Goal: Task Accomplishment & Management: Use online tool/utility

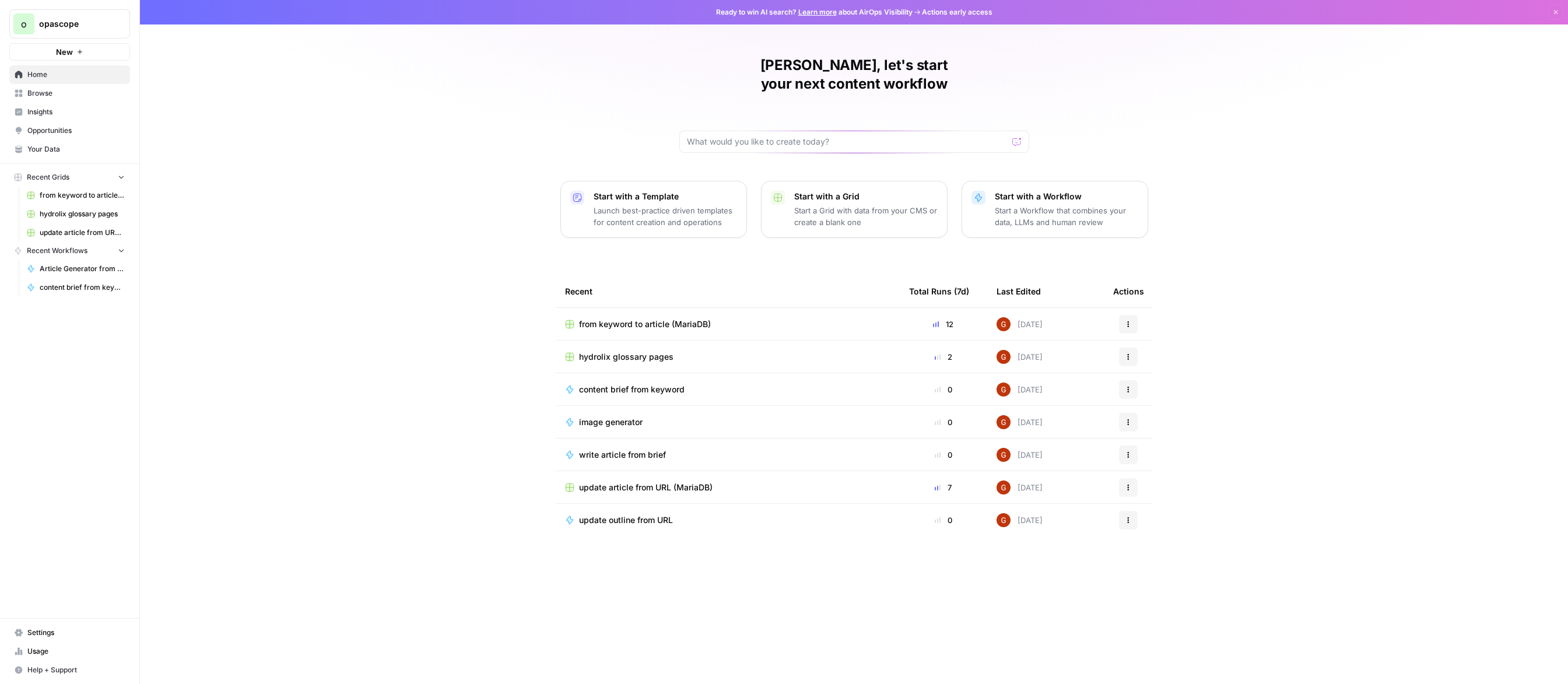
click at [461, 342] on div "[PERSON_NAME], let's start your next content workflow Start with a Template Lau…" at bounding box center [854, 342] width 1428 height 684
click at [740, 315] on td "from keyword to article (MariaDB)" at bounding box center [728, 324] width 344 height 32
click at [727, 319] on div "from keyword to article (MariaDB)" at bounding box center [727, 324] width 326 height 12
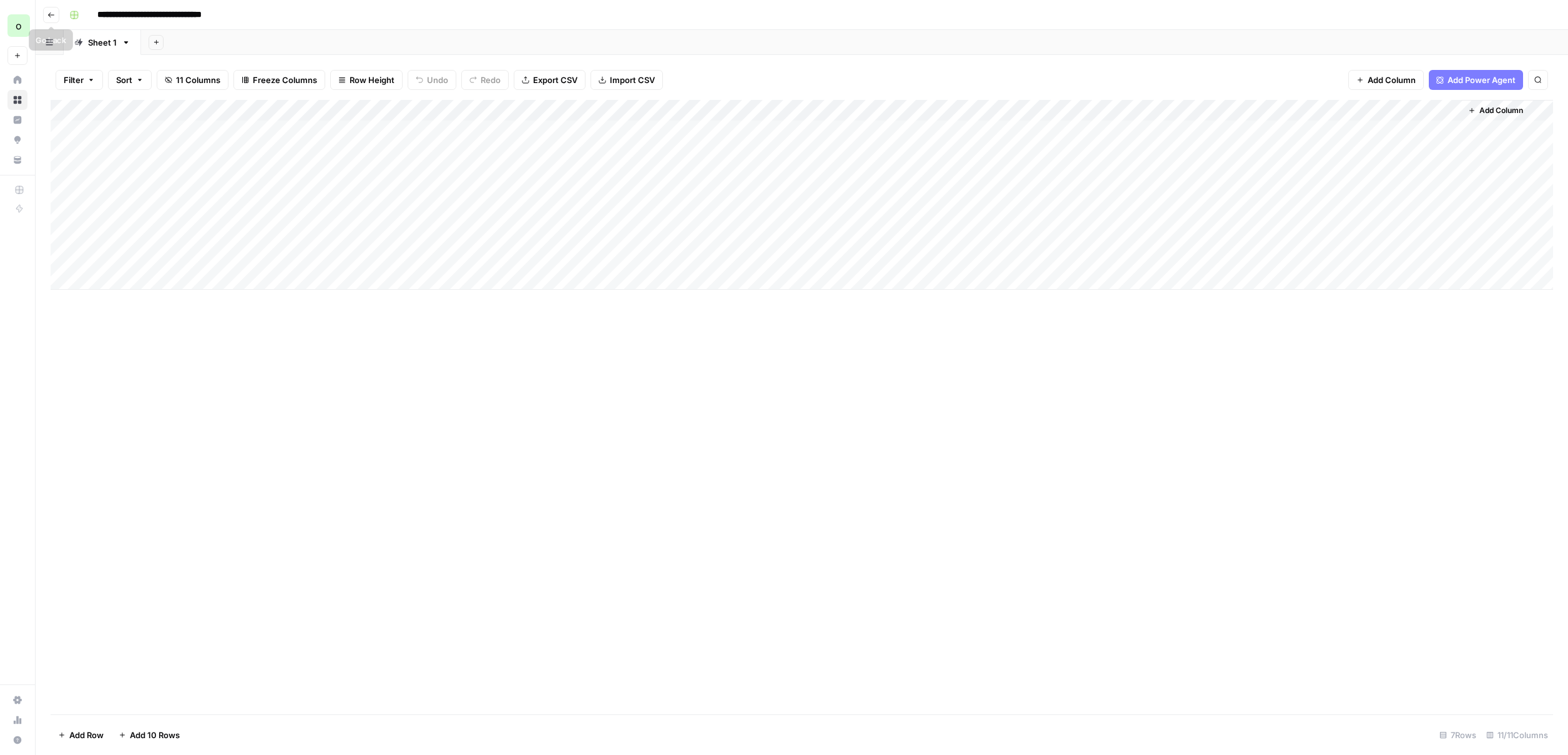
click at [50, 10] on button "Go back" at bounding box center [51, 15] width 16 height 16
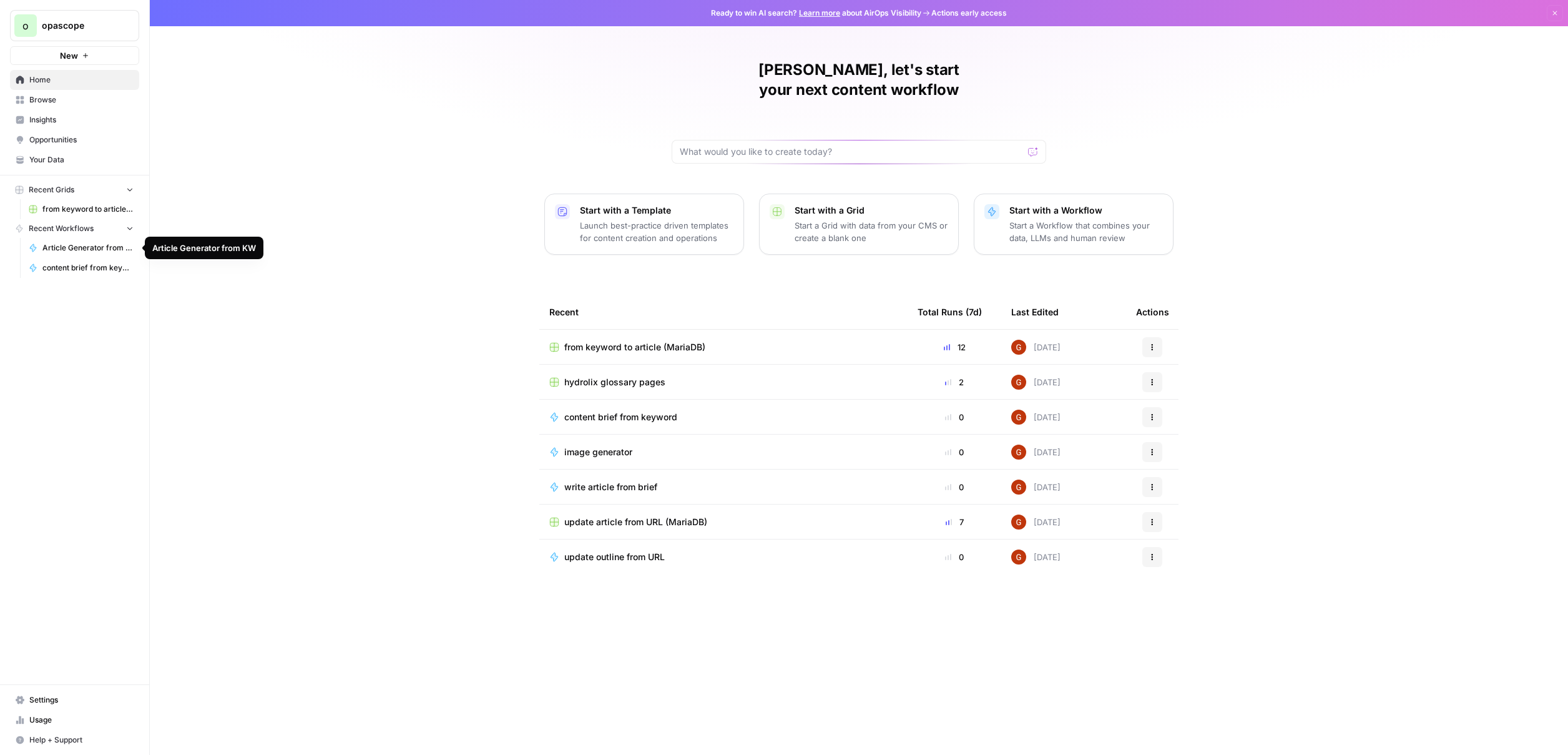
click at [88, 246] on span "Article Generator from KW" at bounding box center [88, 247] width 91 height 11
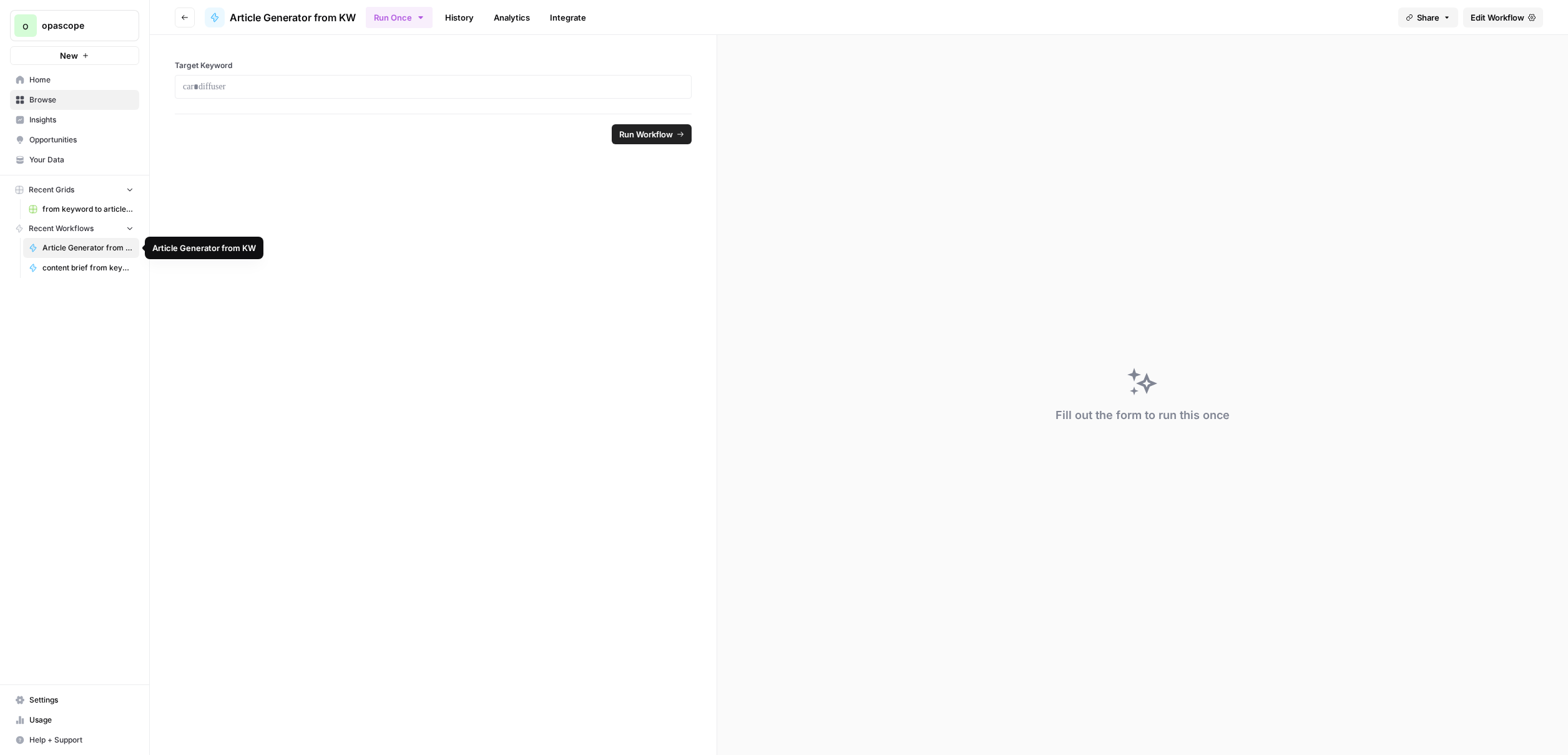
click at [72, 262] on span "content brief from keyword" at bounding box center [88, 268] width 91 height 11
click at [85, 246] on span "Article Generator from KW" at bounding box center [88, 247] width 91 height 11
click at [504, 20] on link "Analytics" at bounding box center [511, 17] width 51 height 20
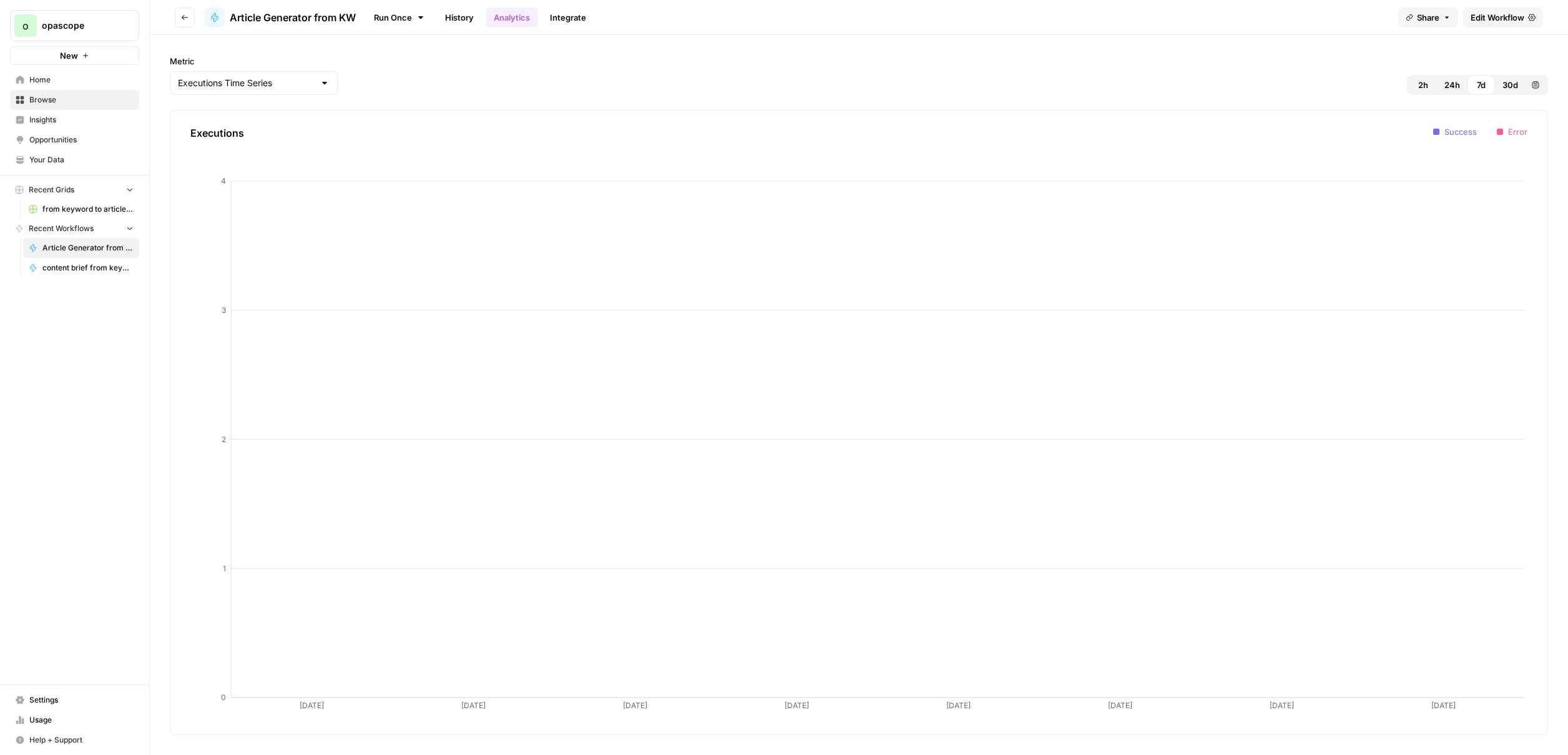
click at [438, 15] on ul "Run Once History Analytics Integrate" at bounding box center [479, 17] width 228 height 25
click at [455, 19] on link "History" at bounding box center [459, 17] width 44 height 20
click at [564, 22] on link "Integrate" at bounding box center [568, 17] width 51 height 20
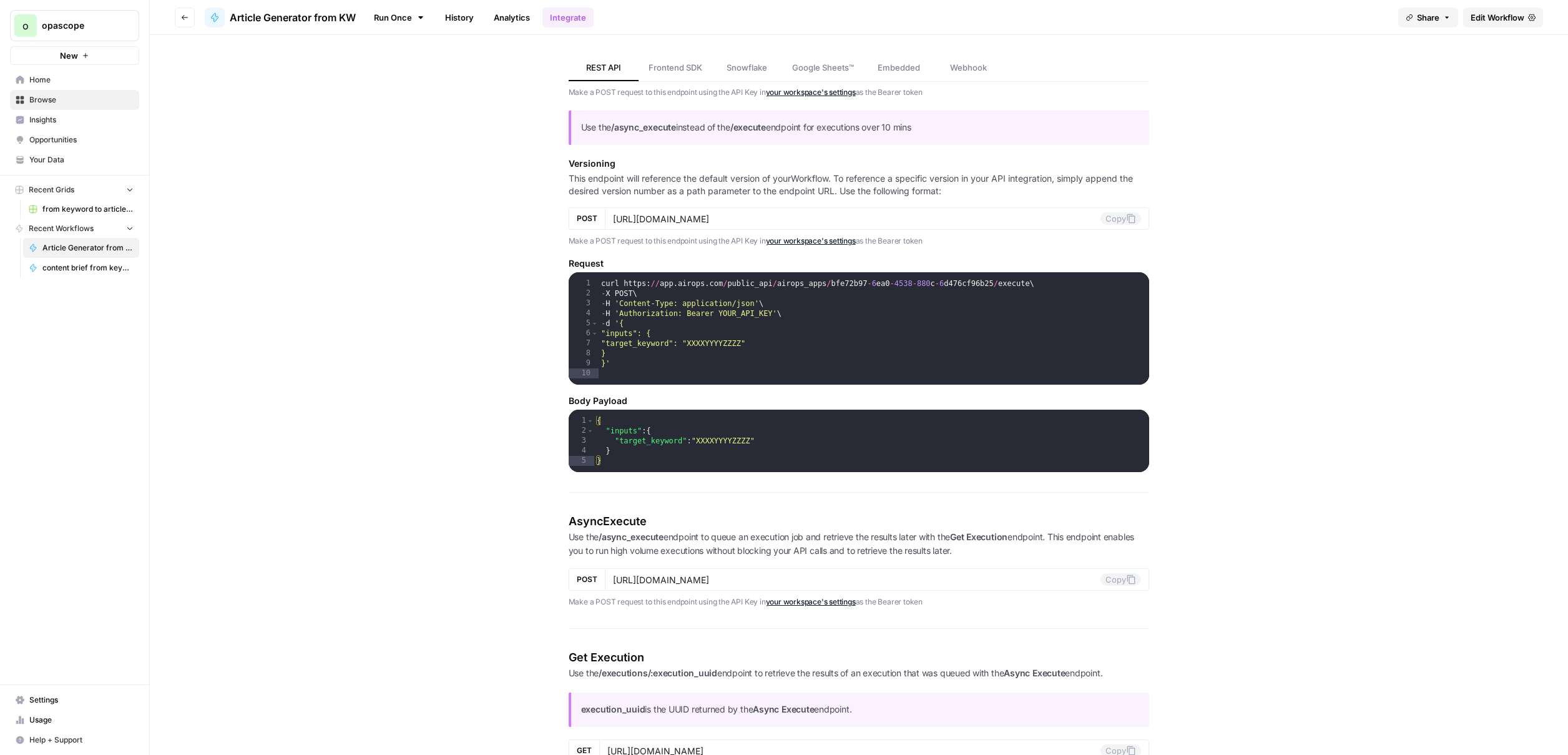
scroll to position [275, 0]
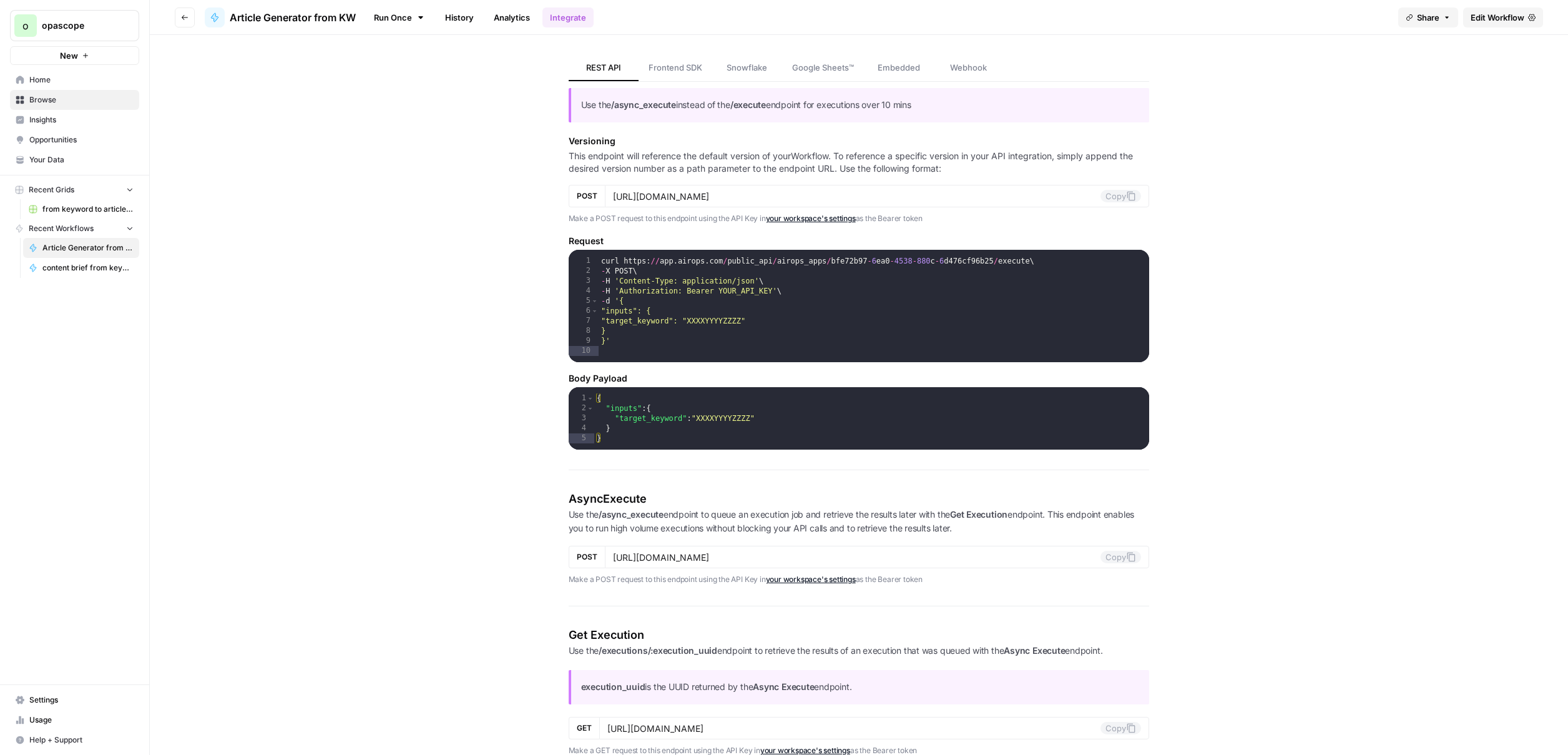
click at [94, 30] on span "opascope" at bounding box center [80, 25] width 76 height 13
click at [92, 114] on span "MariaDB" at bounding box center [120, 113] width 165 height 13
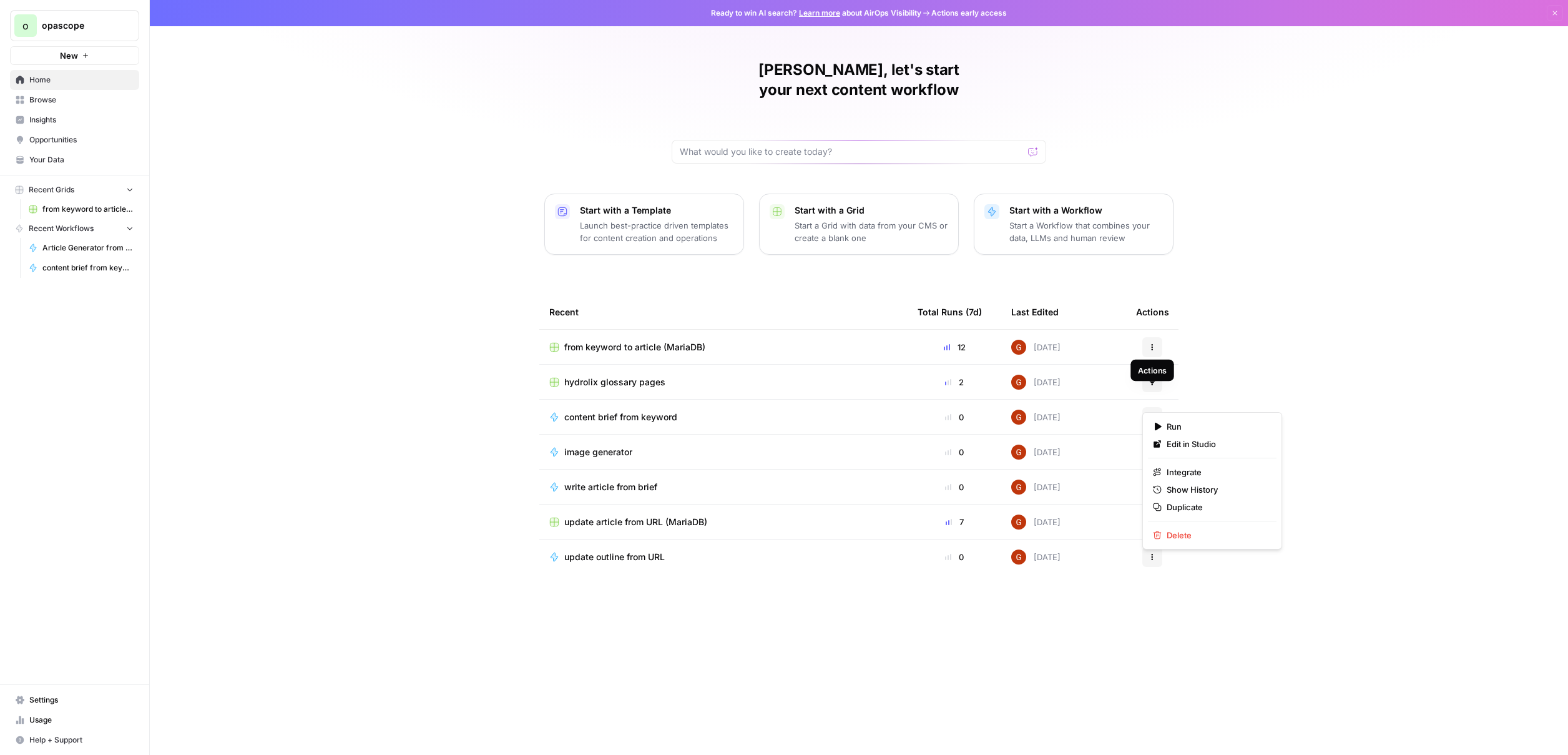
click at [1150, 407] on button "Actions" at bounding box center [1152, 417] width 20 height 20
click at [1188, 442] on span "Edit in Studio" at bounding box center [1217, 444] width 100 height 13
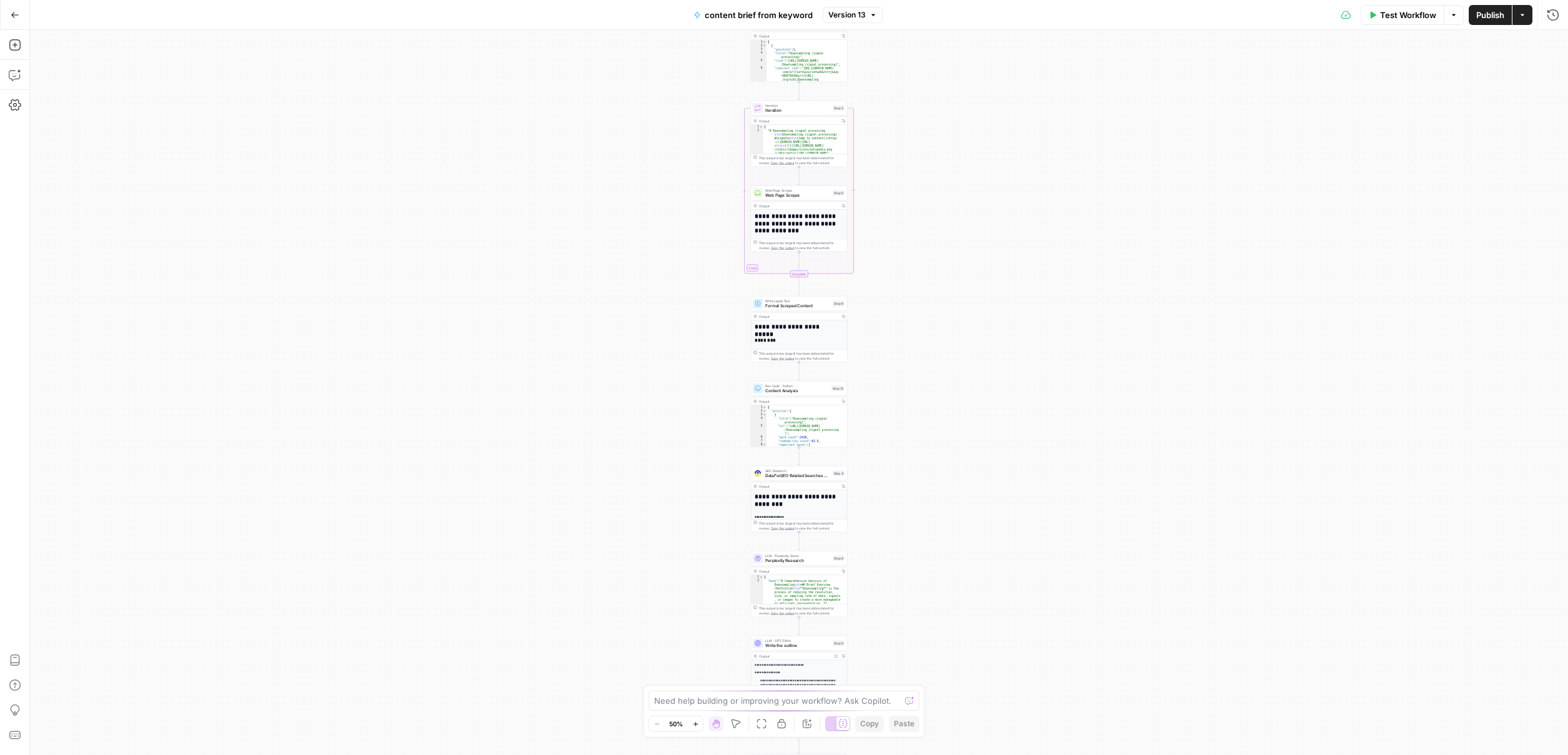
click at [509, 131] on div "Workflow Set Inputs Inputs Google Search Google Search Step 2 Output Copy 1 2 3…" at bounding box center [799, 392] width 1538 height 725
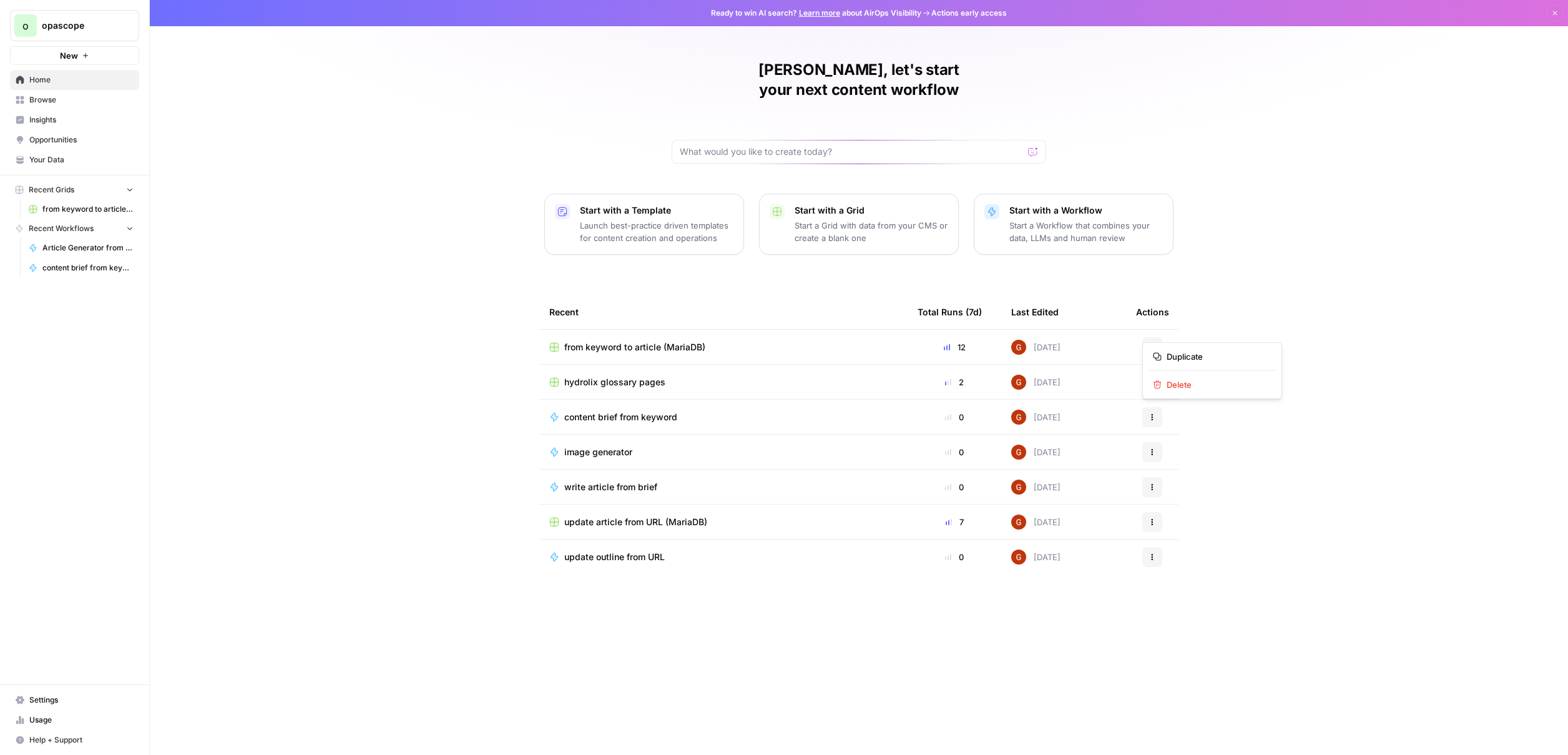
click at [1153, 343] on icon "button" at bounding box center [1153, 347] width 7 height 7
click at [1271, 328] on div "[PERSON_NAME], let's start your next content workflow Start with a Template Lau…" at bounding box center [859, 378] width 1419 height 755
click at [1156, 407] on button "Actions" at bounding box center [1152, 417] width 20 height 20
click at [1328, 395] on div "[PERSON_NAME], let's start your next content workflow Start with a Template Lau…" at bounding box center [859, 378] width 1419 height 755
click at [1156, 553] on icon "button" at bounding box center [1153, 557] width 7 height 7
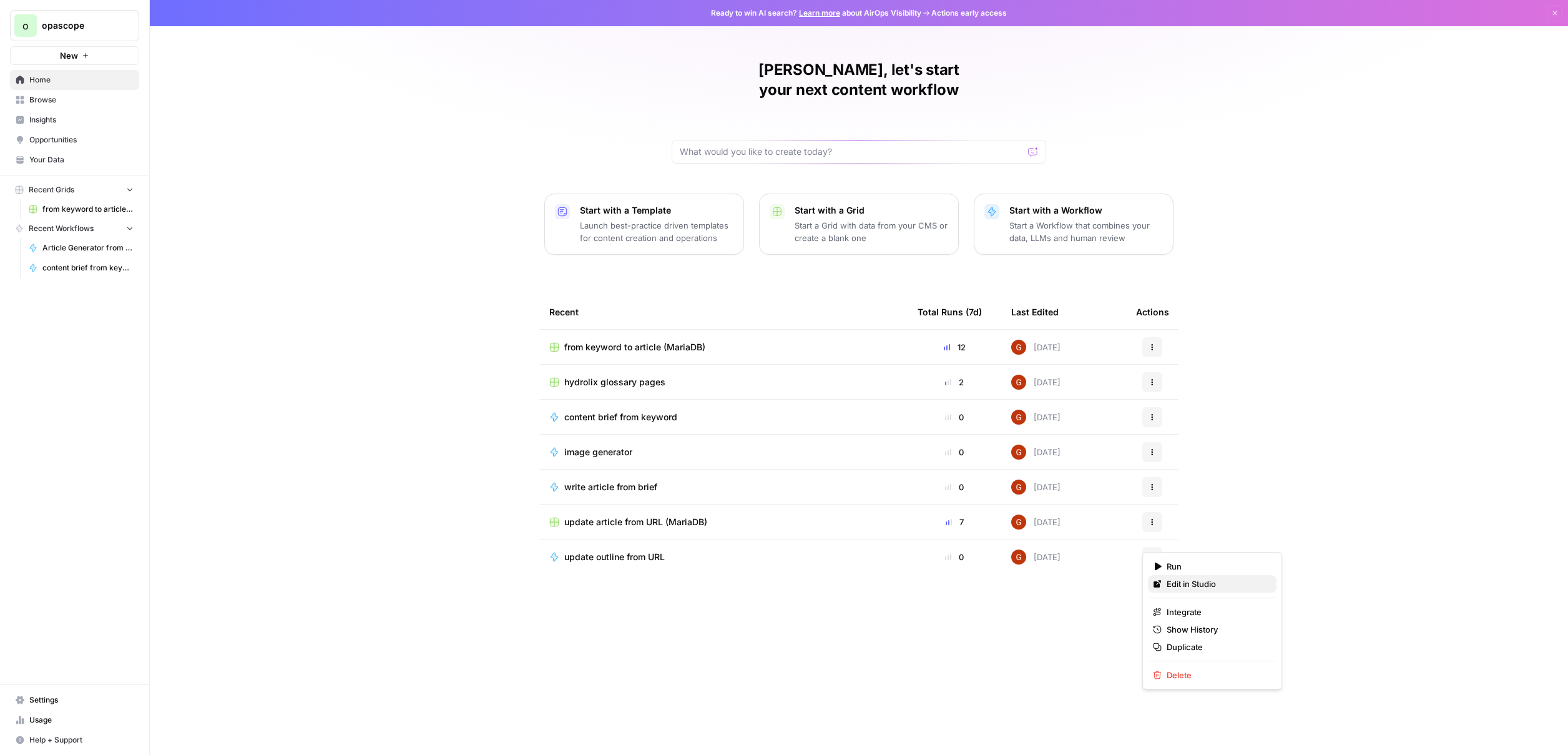
click at [1202, 587] on span "Edit in Studio" at bounding box center [1217, 583] width 100 height 13
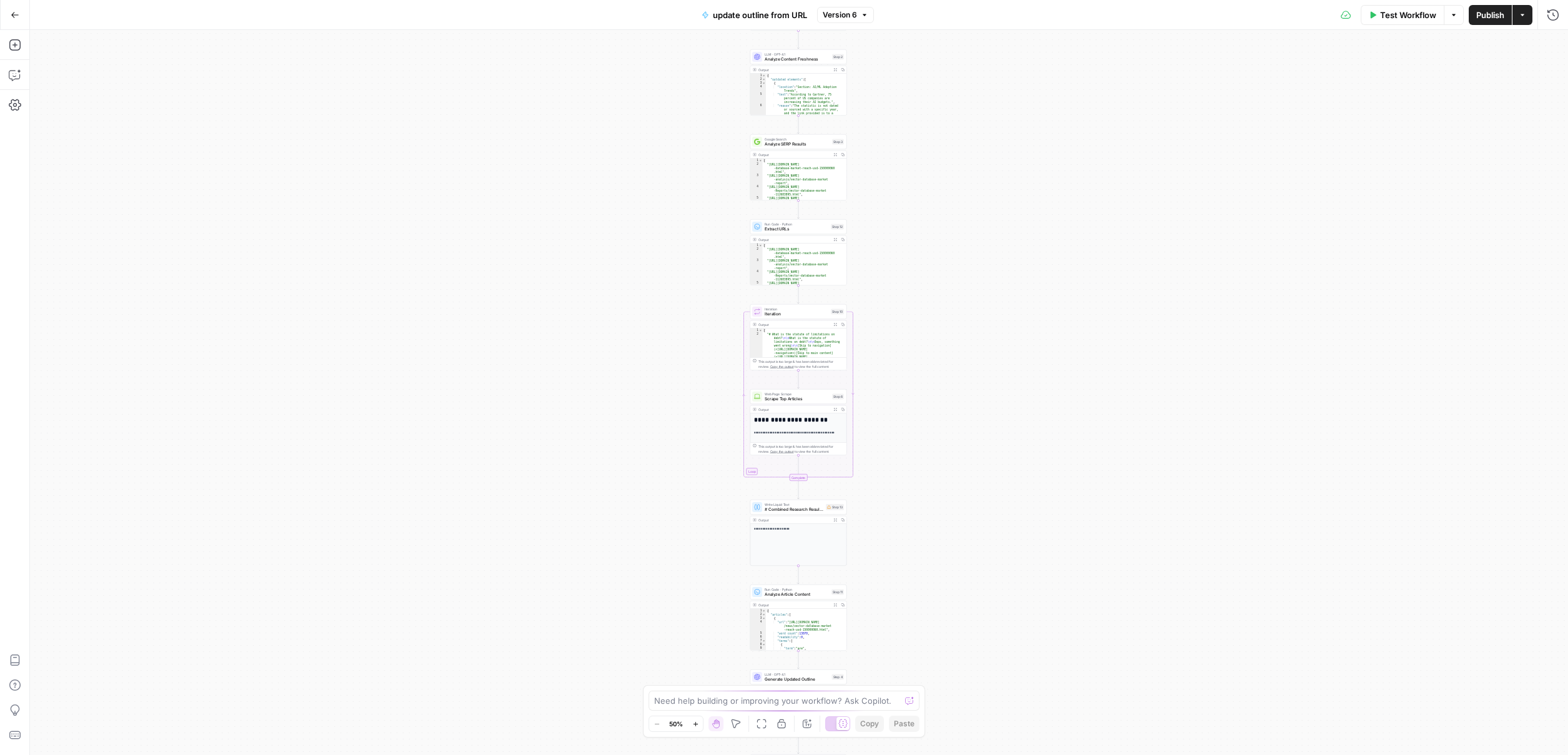
click at [693, 724] on icon "button" at bounding box center [696, 723] width 7 height 7
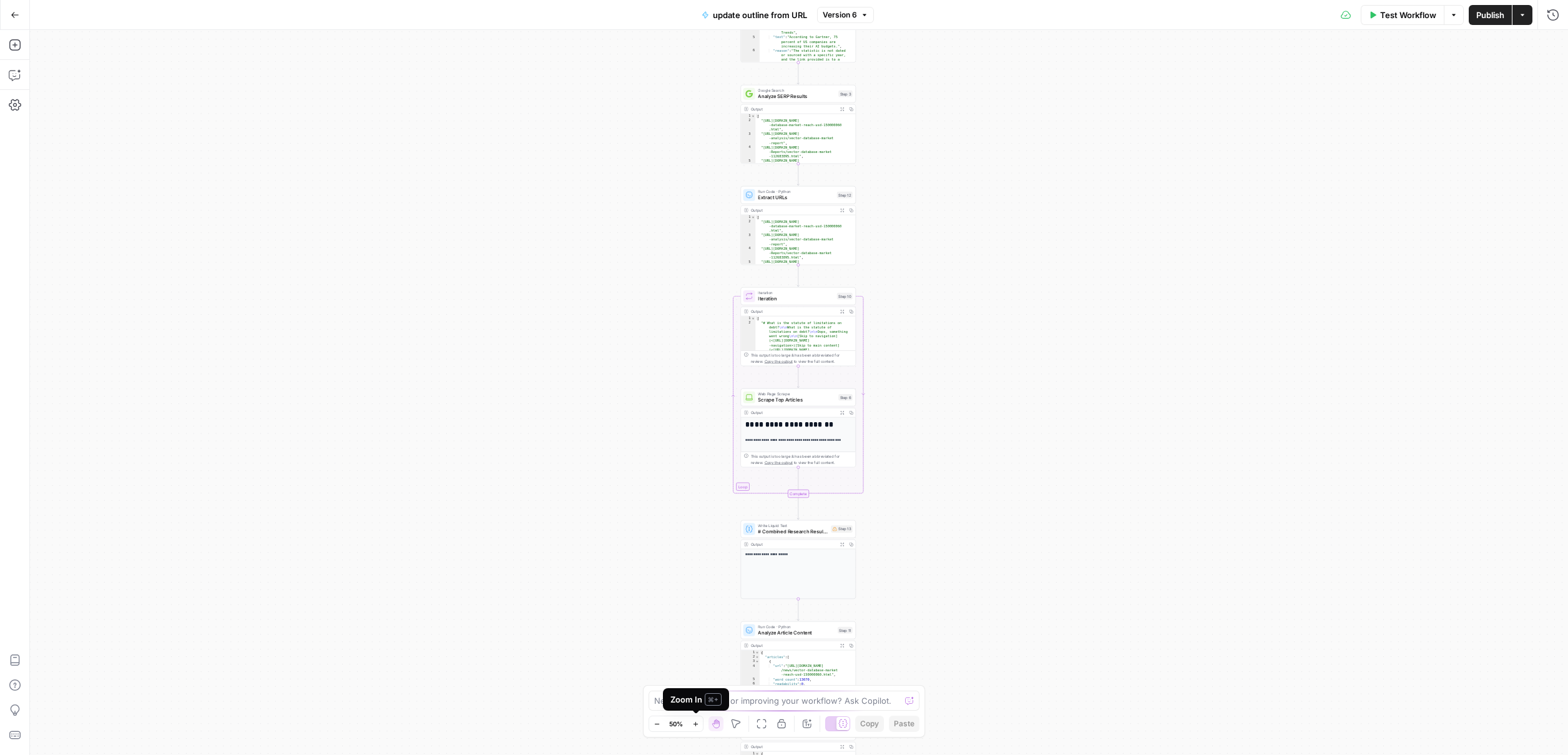
click at [693, 724] on icon "button" at bounding box center [696, 723] width 7 height 7
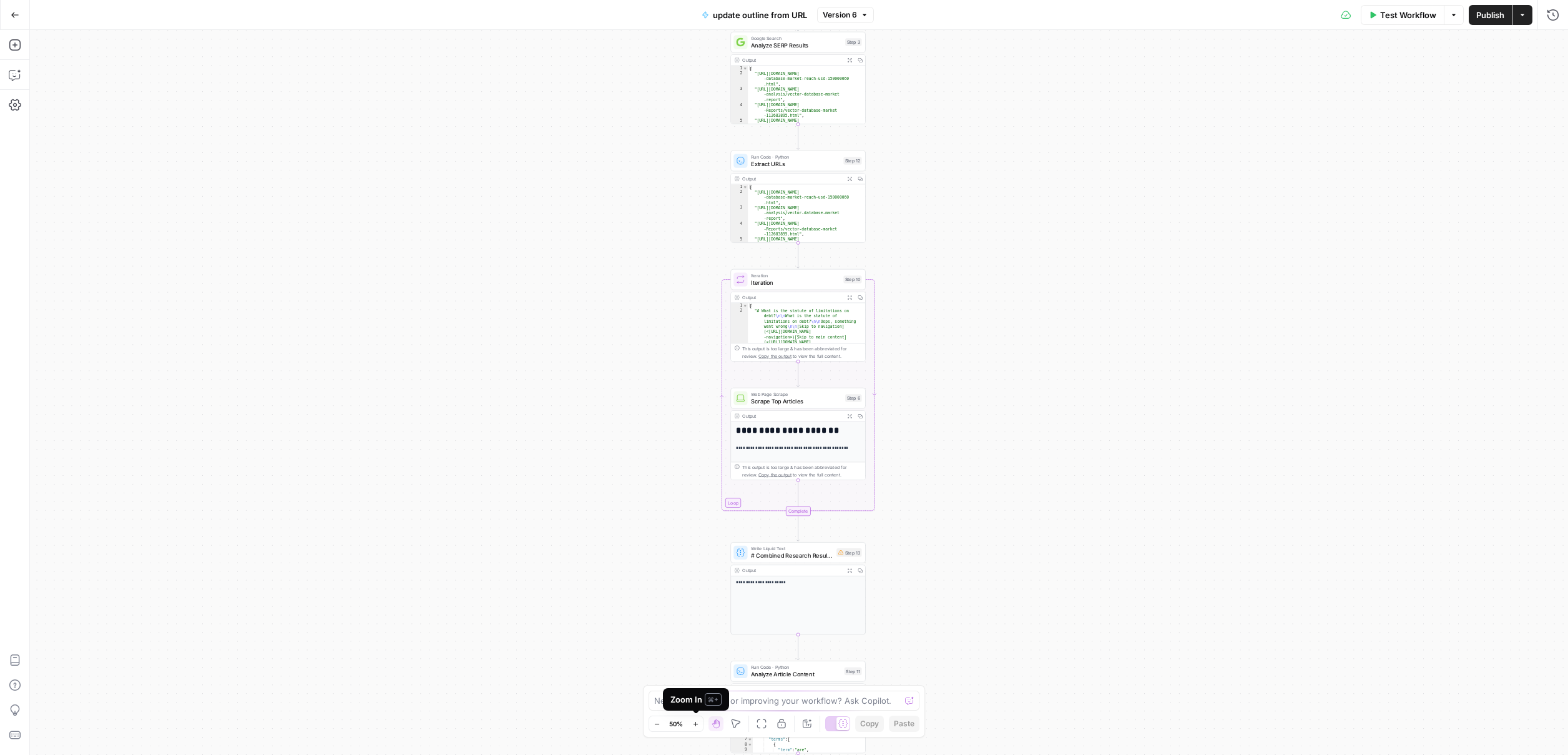
click at [693, 724] on icon "button" at bounding box center [696, 723] width 7 height 7
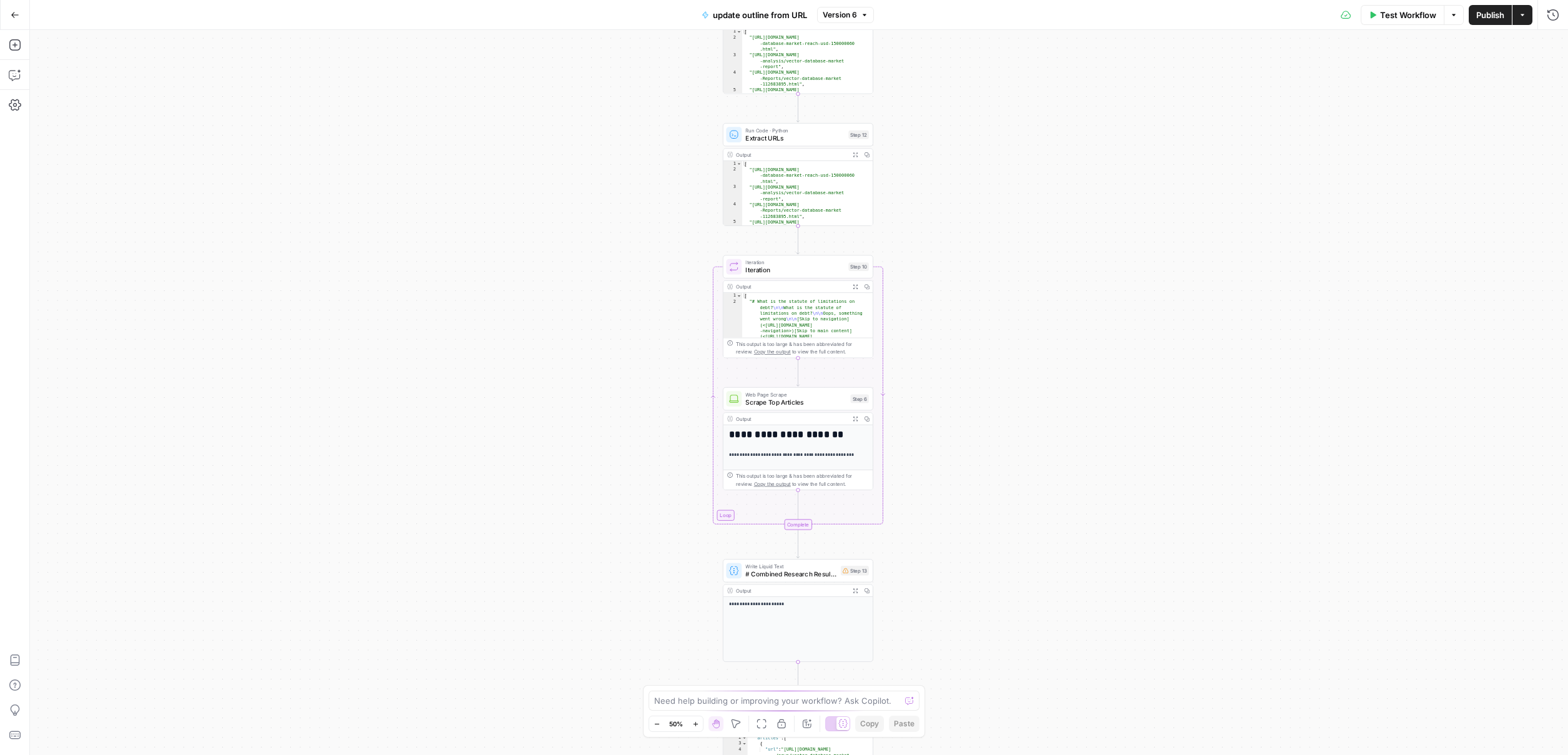
click at [693, 723] on icon "button" at bounding box center [696, 723] width 7 height 7
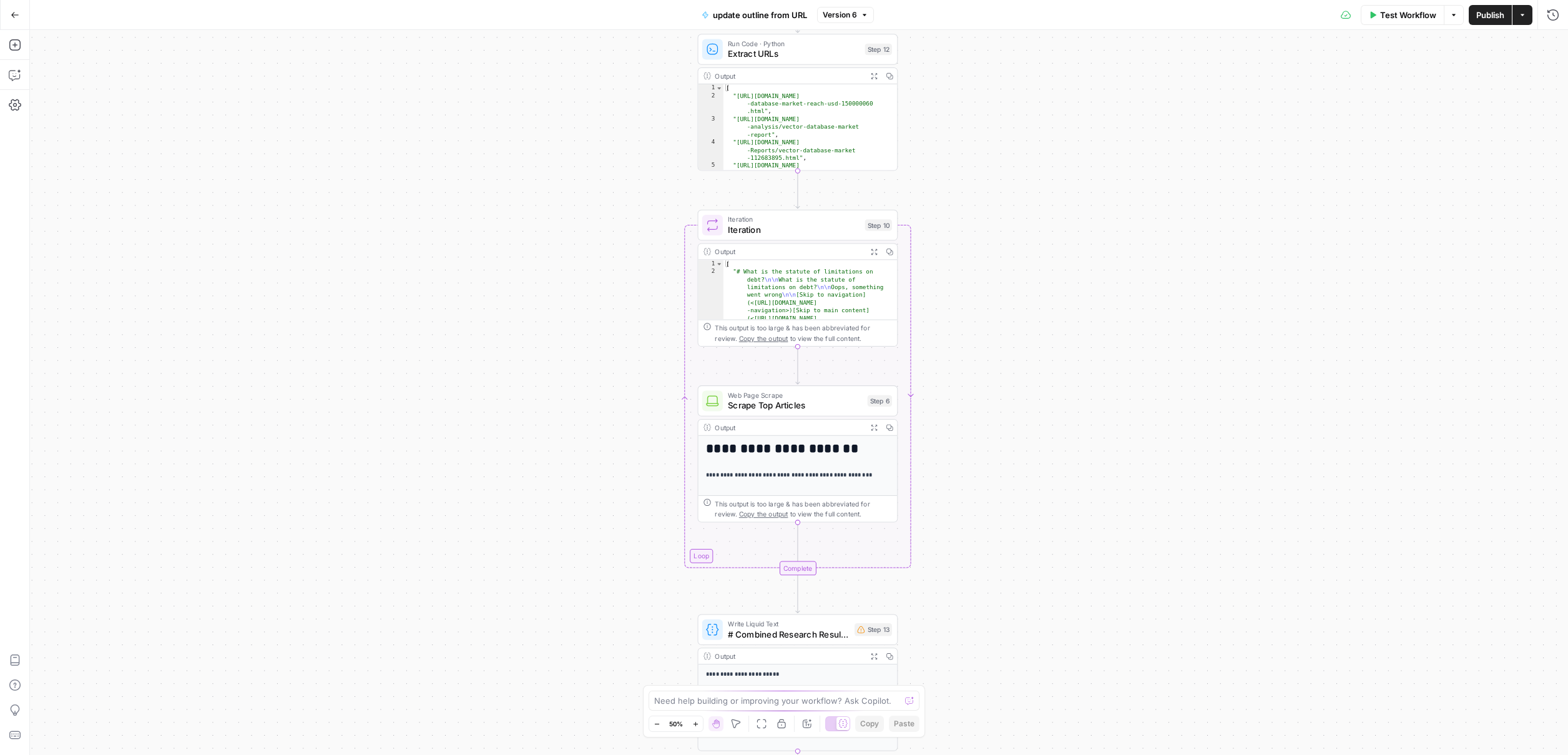
click at [693, 723] on icon "button" at bounding box center [696, 723] width 7 height 7
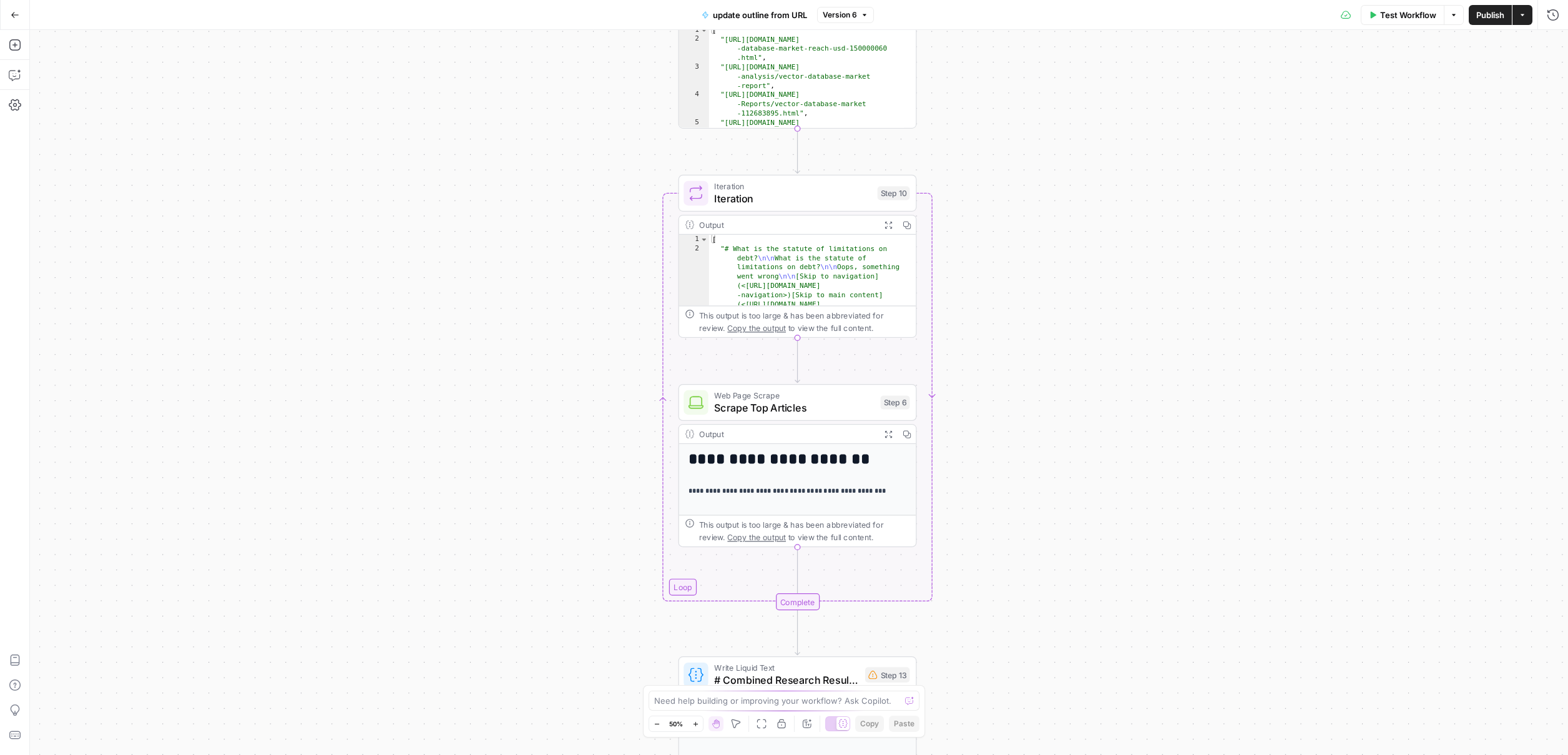
click at [693, 723] on icon "button" at bounding box center [696, 723] width 7 height 7
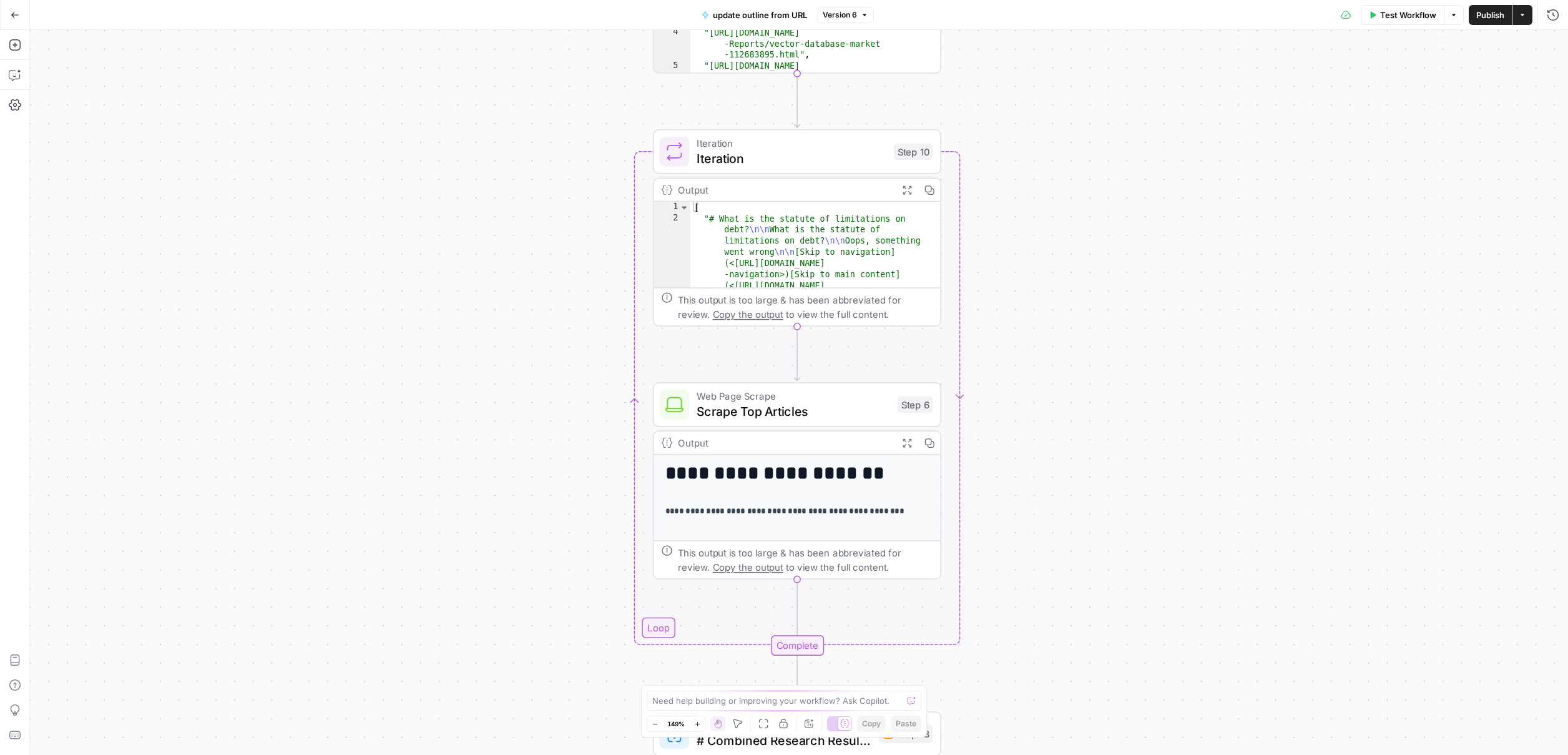
click at [693, 724] on span "Zoom In" at bounding box center [693, 724] width 1 height 1
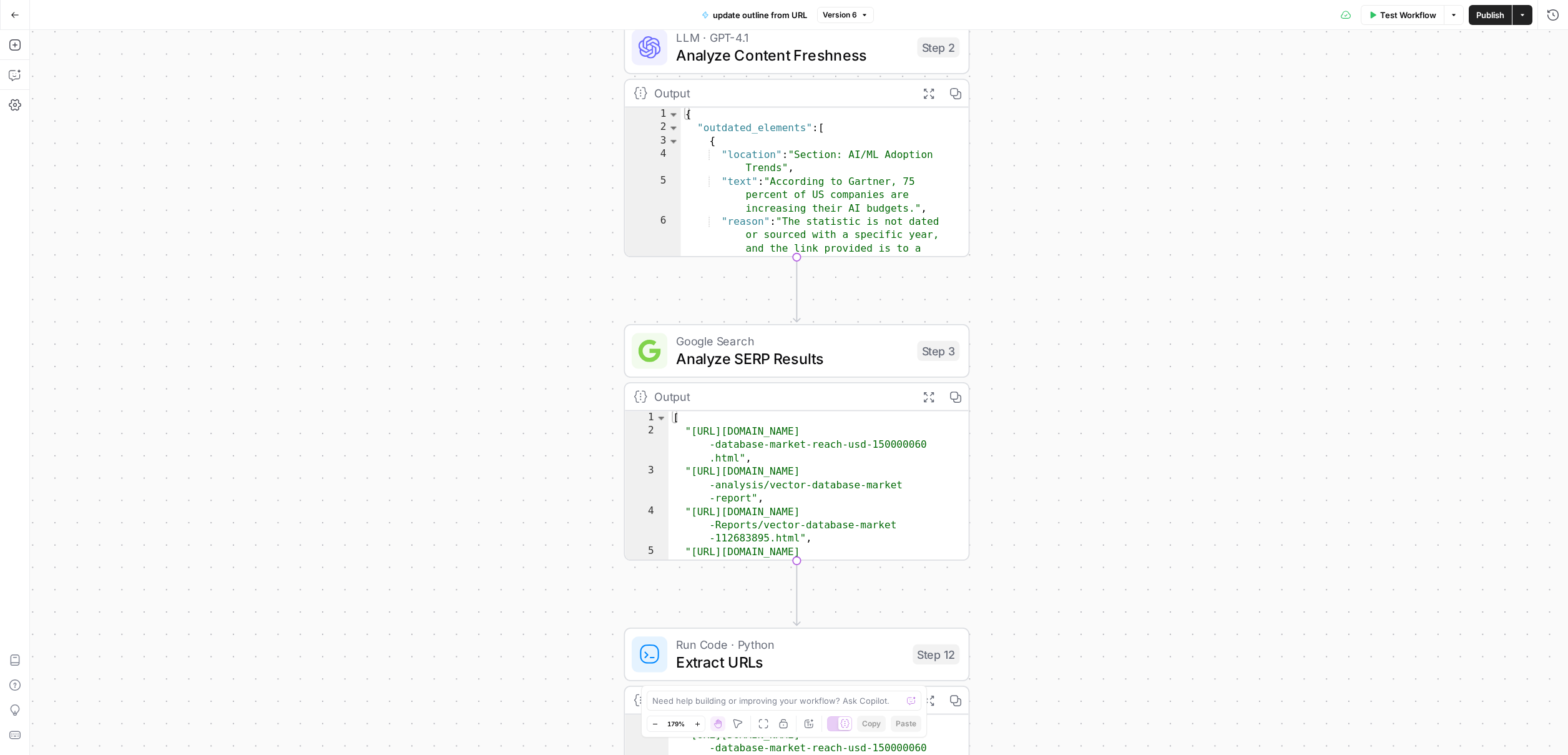
click at [657, 722] on icon "button" at bounding box center [655, 723] width 7 height 7
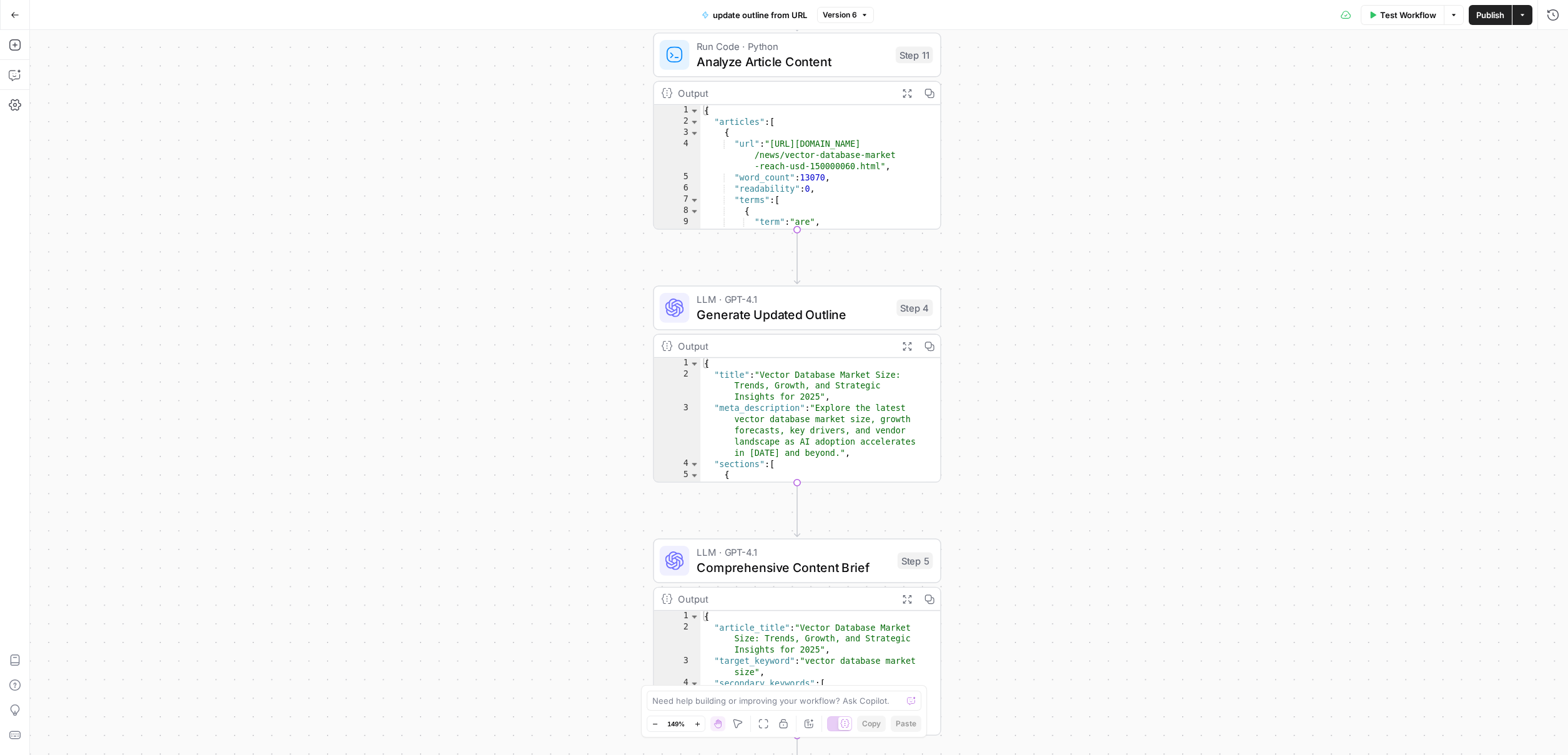
click at [433, 111] on div "**********" at bounding box center [799, 392] width 1538 height 725
click at [130, 48] on div "**********" at bounding box center [799, 392] width 1538 height 725
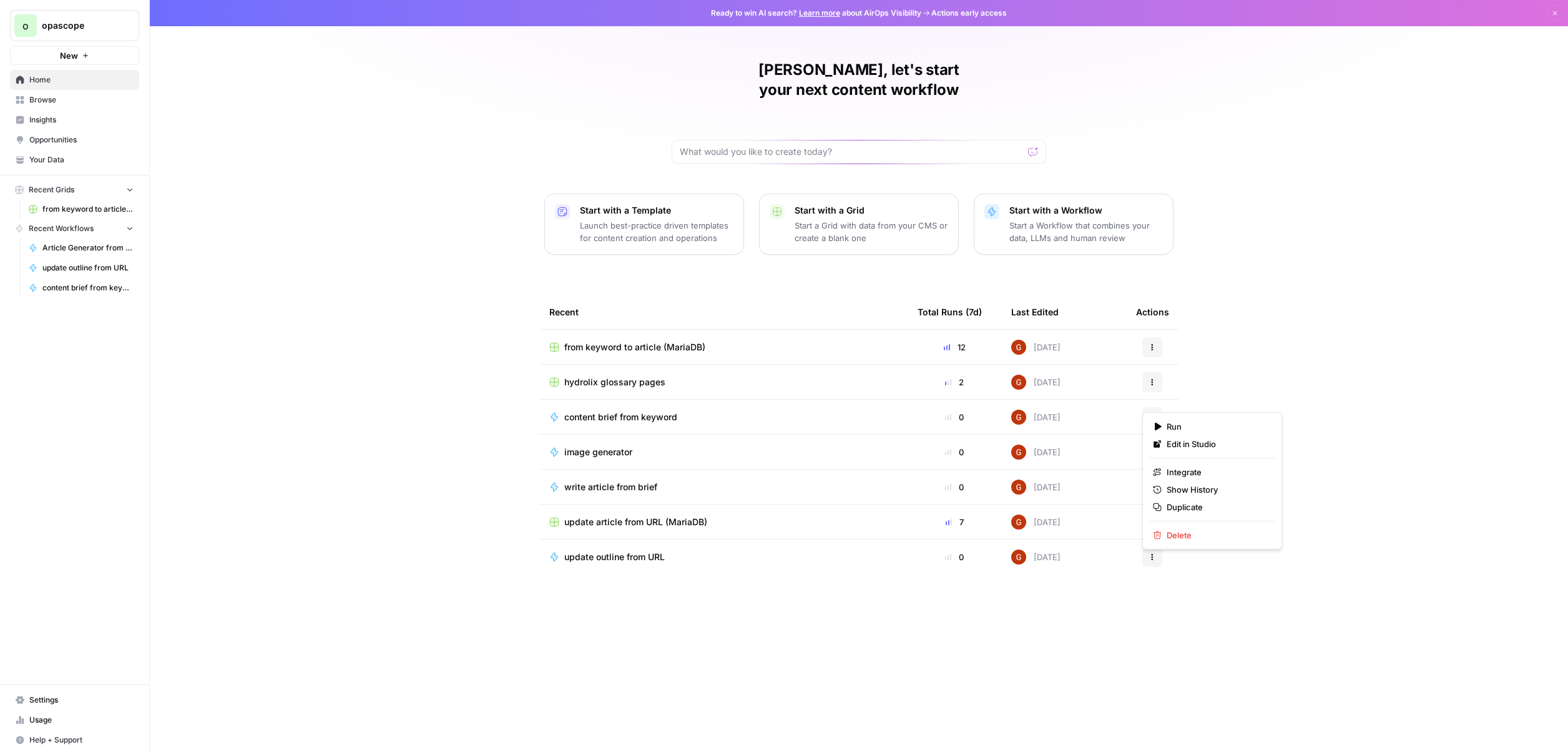
click at [1153, 413] on icon "button" at bounding box center [1153, 417] width 7 height 7
click at [1200, 447] on span "Edit in Studio" at bounding box center [1217, 444] width 100 height 13
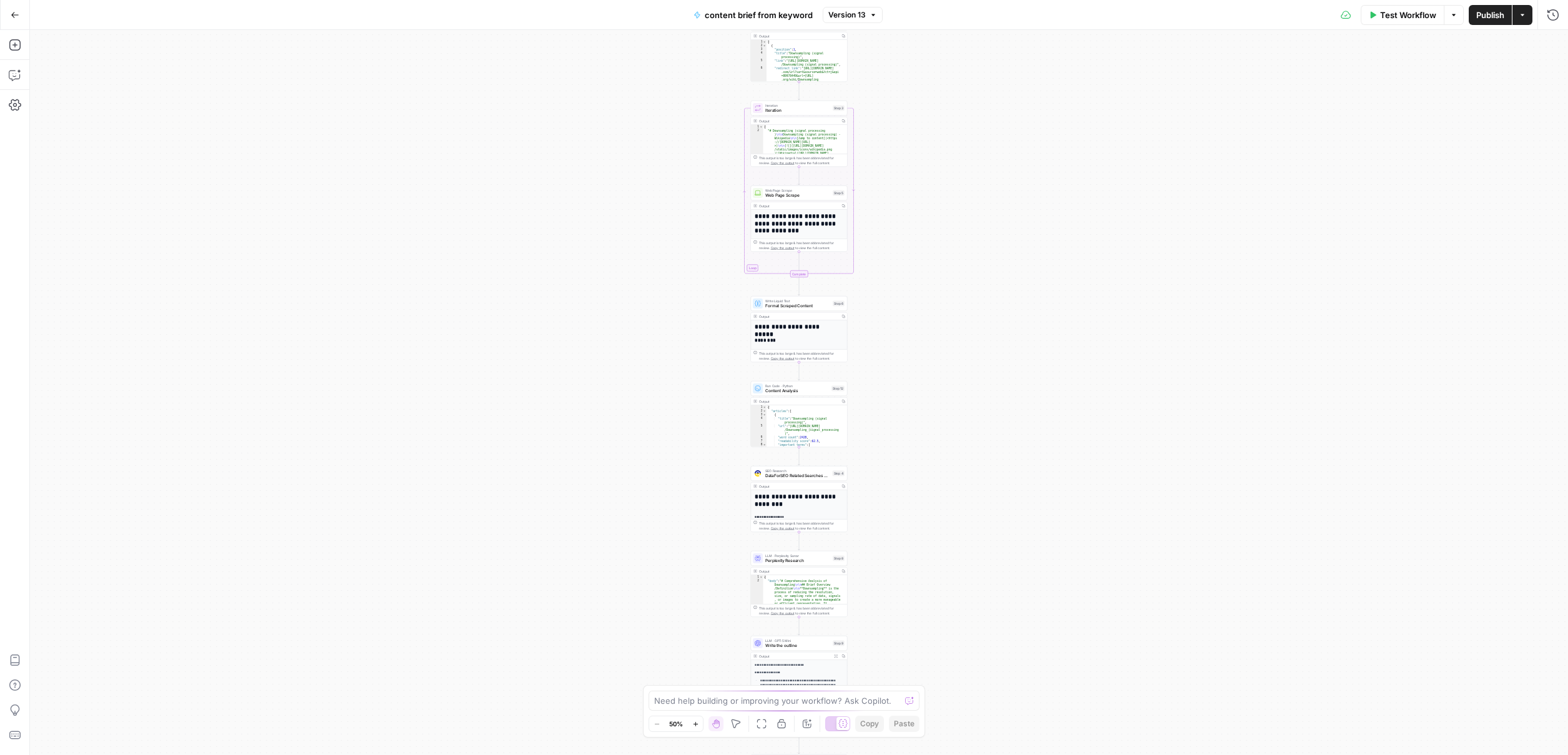
click at [693, 720] on icon "button" at bounding box center [696, 723] width 7 height 7
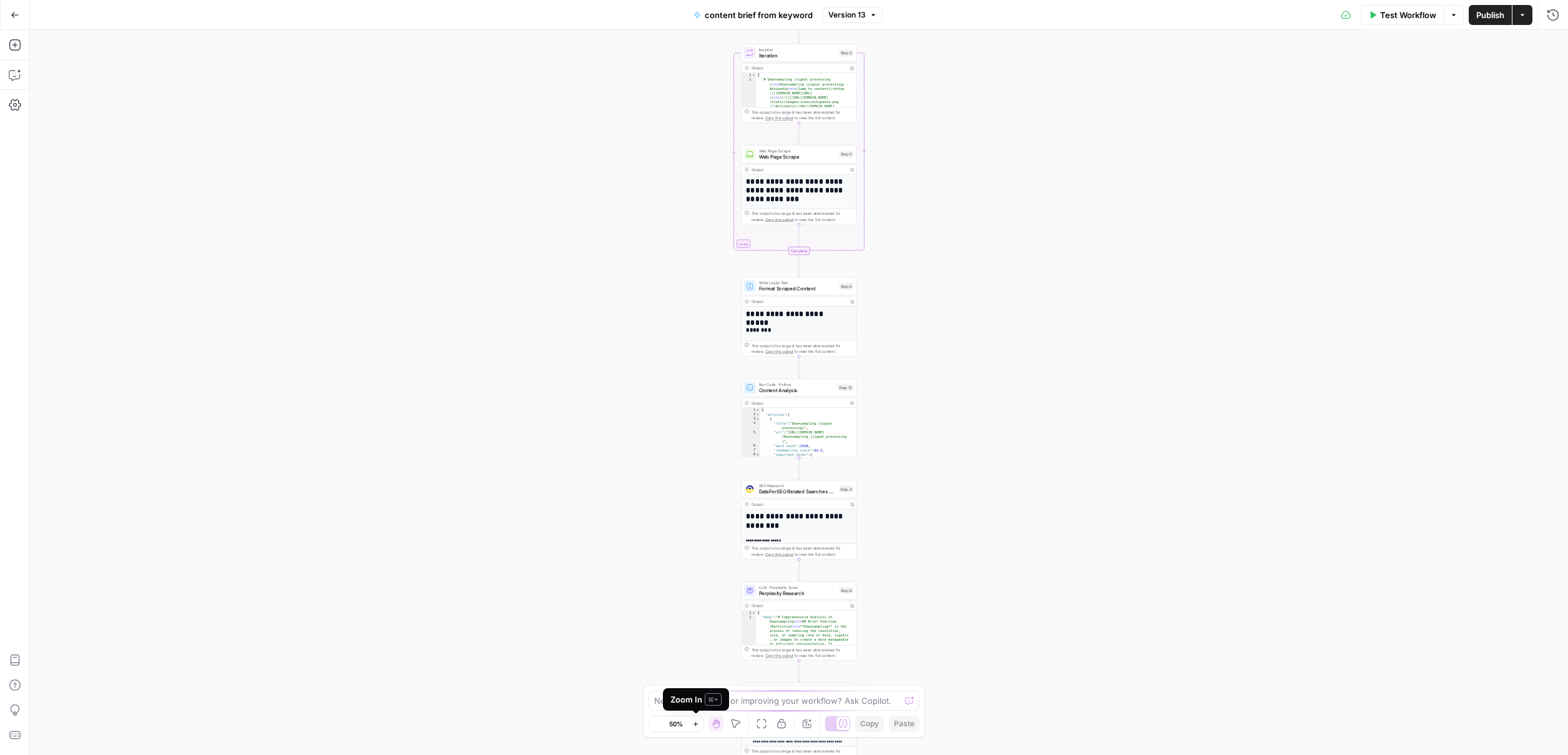
click at [693, 720] on icon "button" at bounding box center [696, 723] width 7 height 7
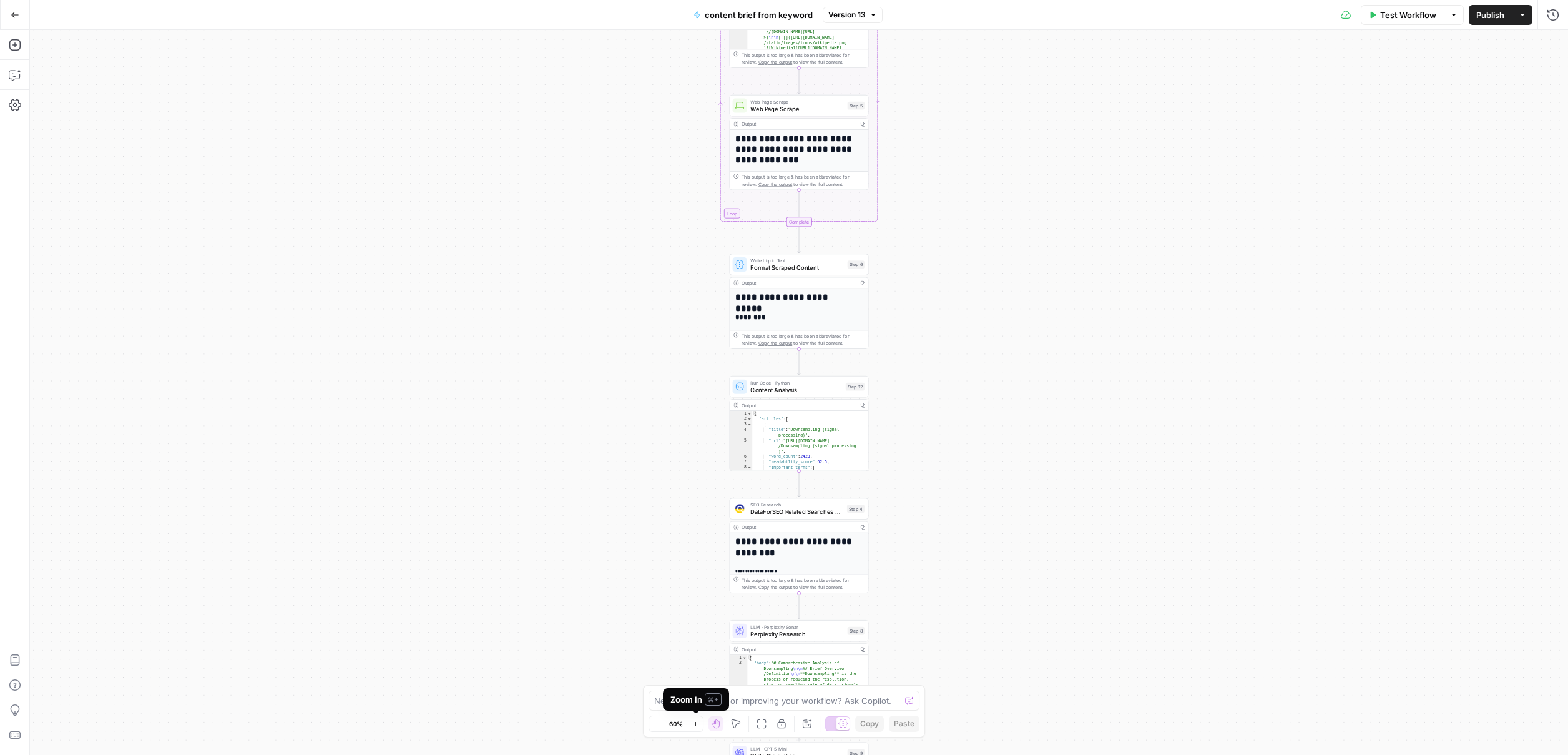
click at [693, 720] on icon "button" at bounding box center [696, 723] width 7 height 7
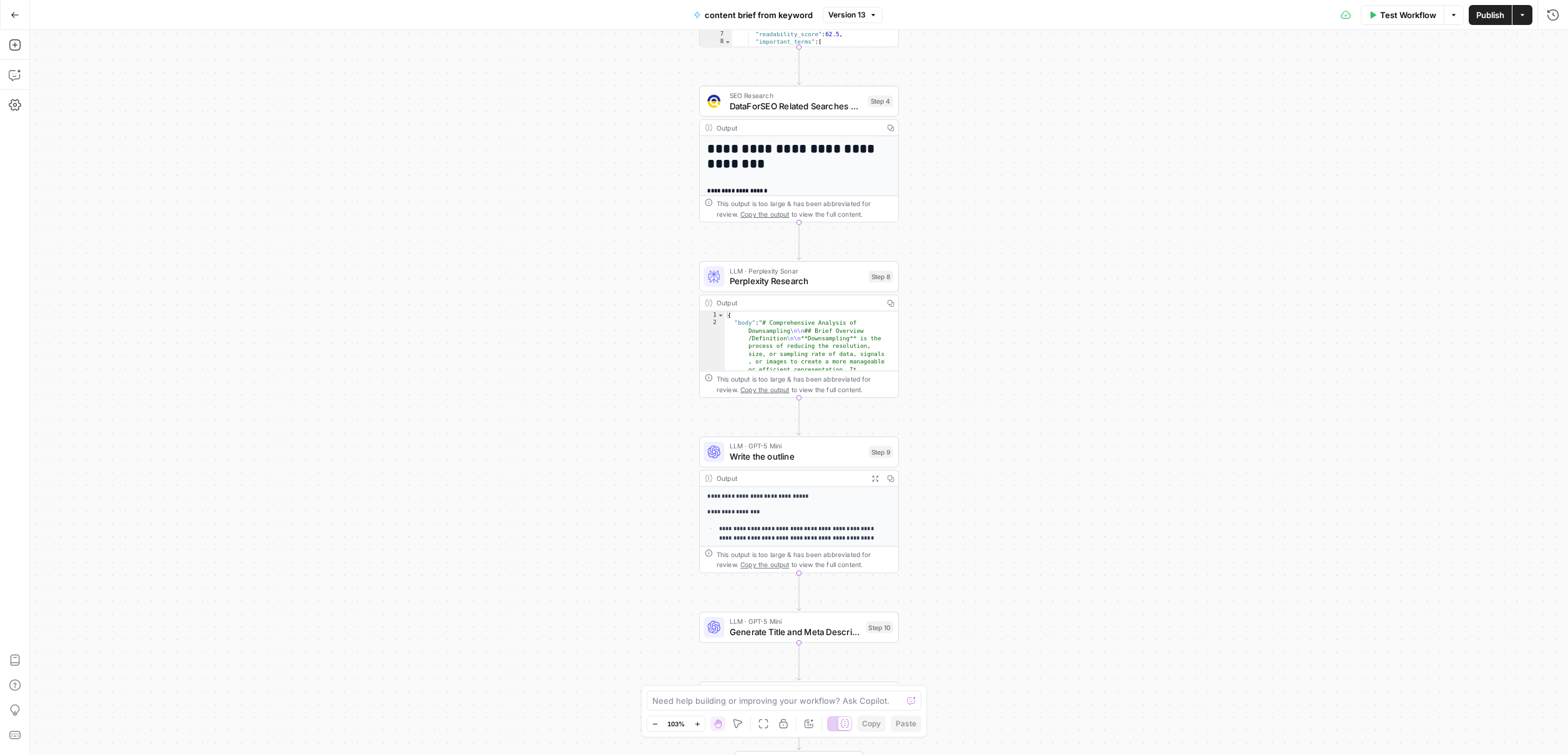
click at [18, 11] on icon "button" at bounding box center [15, 15] width 9 height 9
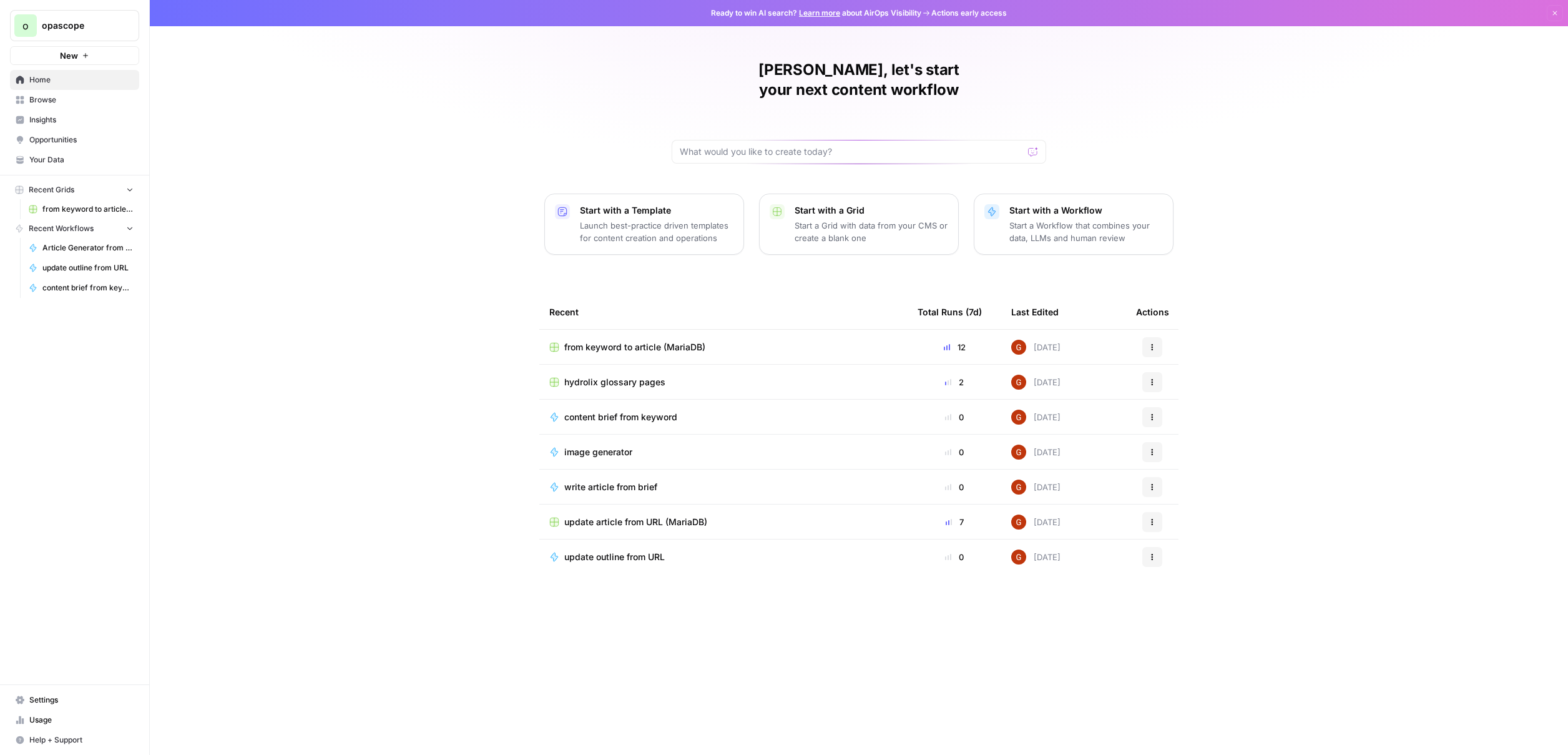
click at [1157, 442] on button "Actions" at bounding box center [1152, 452] width 20 height 20
click at [1197, 482] on span "Edit in Studio" at bounding box center [1217, 479] width 100 height 13
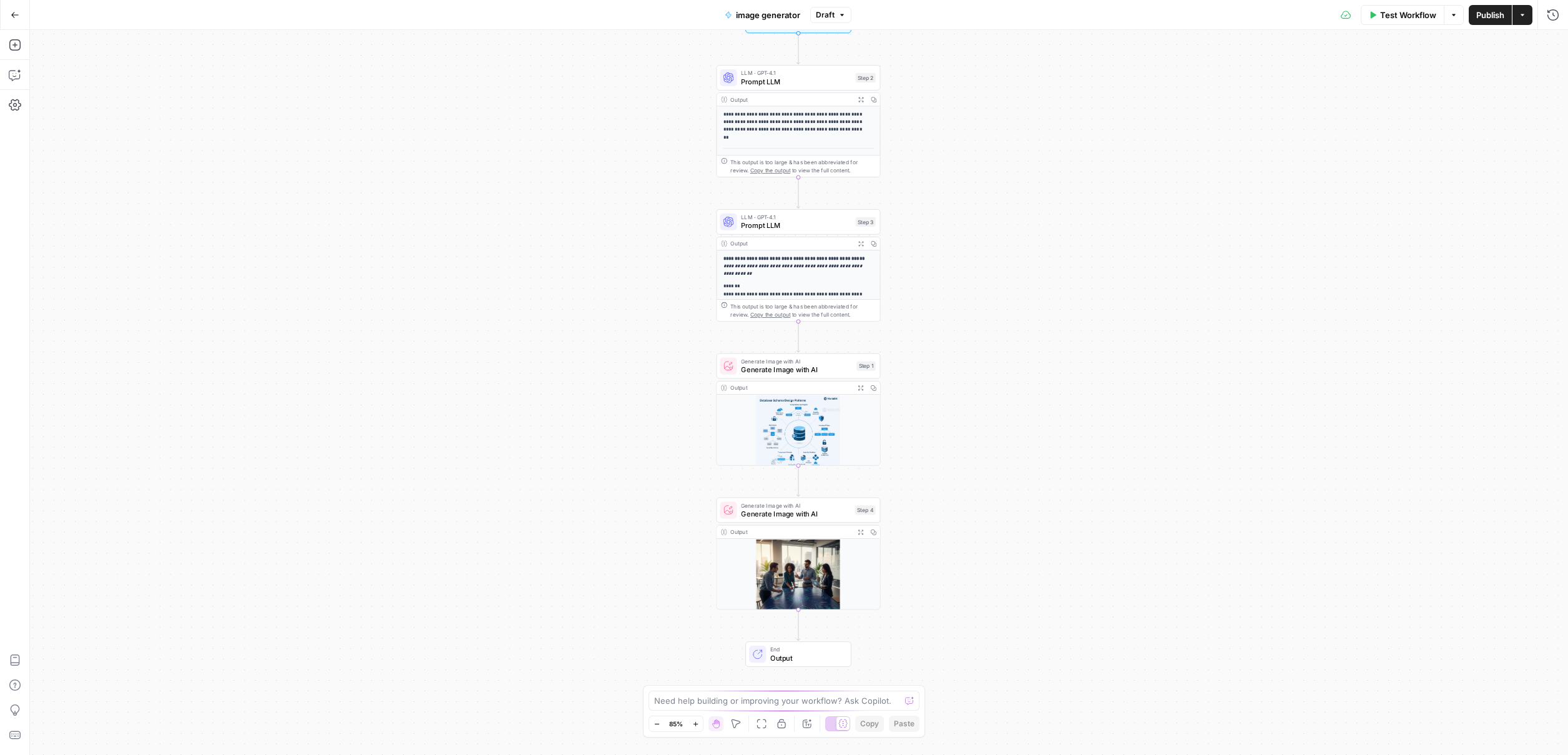
click at [529, 375] on div "**********" at bounding box center [799, 392] width 1538 height 725
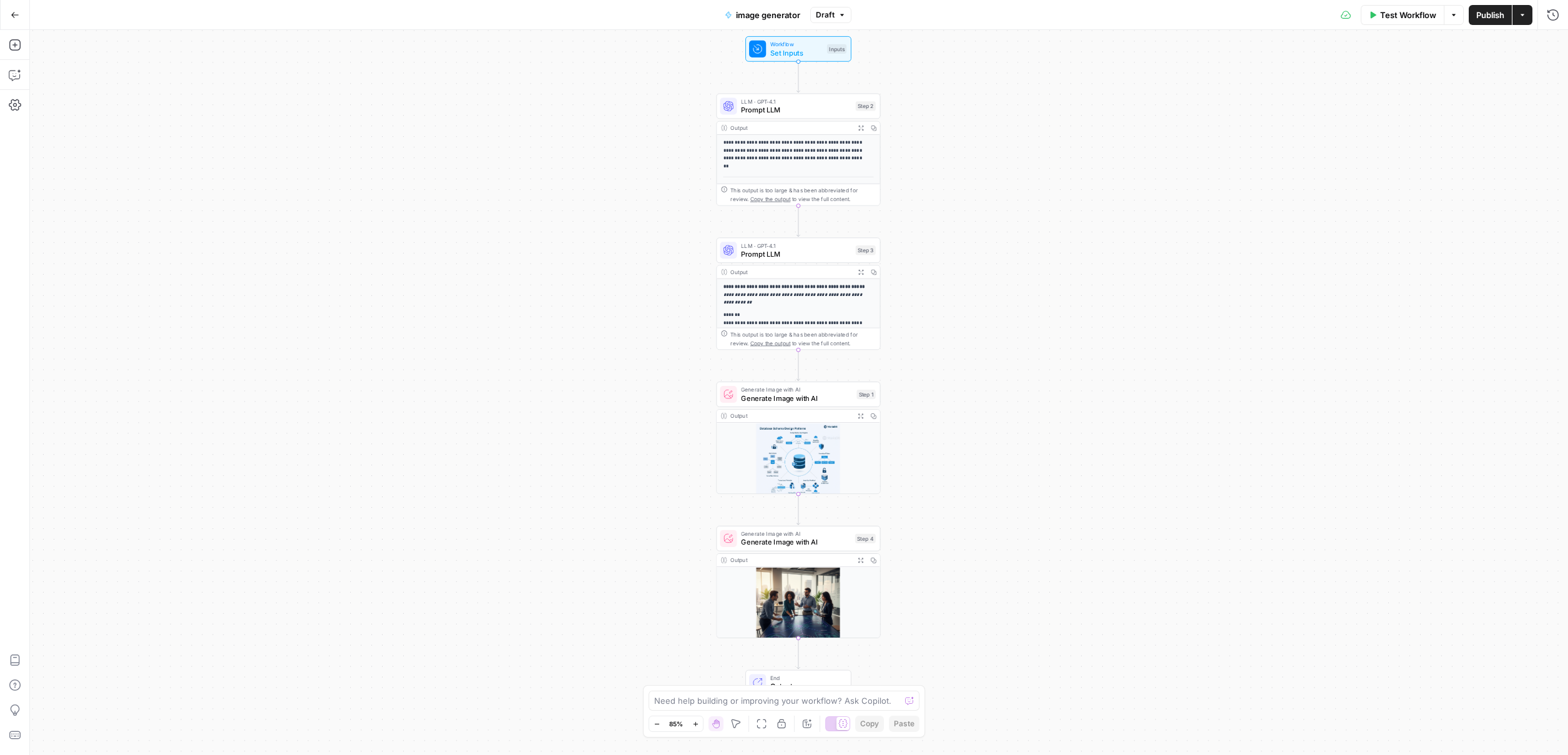
click at [698, 721] on icon "button" at bounding box center [696, 723] width 7 height 7
